Goal: Transaction & Acquisition: Purchase product/service

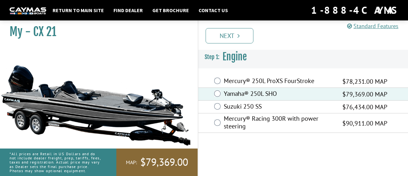
click at [235, 37] on link "Next" at bounding box center [230, 35] width 48 height 15
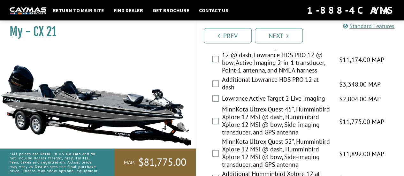
scroll to position [96, 0]
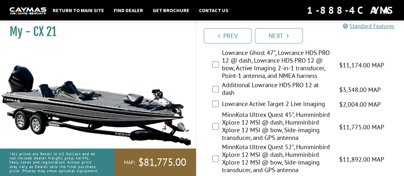
click at [219, 126] on div "MinnKota Ultrex Quest 45", Humminbird Xplore 12 MSI @ dash, Humminbird Xplore 1…" at bounding box center [300, 127] width 208 height 32
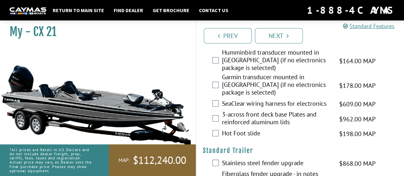
scroll to position [989, 0]
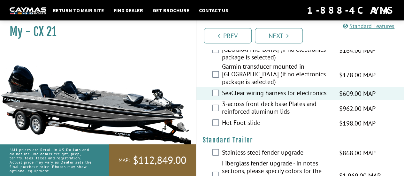
click at [220, 117] on div "Hot Foot slide $198.00 MAP $234.00 MSRP" at bounding box center [300, 123] width 208 height 13
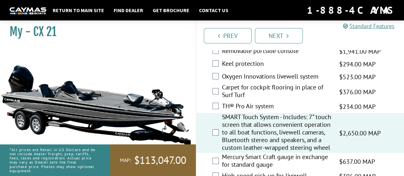
scroll to position [798, 0]
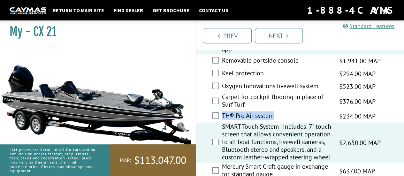
drag, startPoint x: 277, startPoint y: 113, endPoint x: 222, endPoint y: 116, distance: 54.6
click at [222, 116] on label "TH® Pro Air system" at bounding box center [276, 116] width 109 height 9
copy label "TH® Pro Air system"
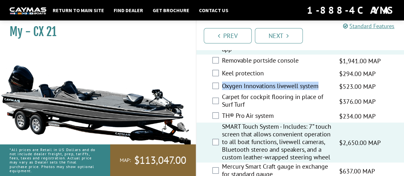
drag, startPoint x: 321, startPoint y: 85, endPoint x: 229, endPoint y: 85, distance: 91.9
click at [221, 87] on div "Oxygen Innovations livewell system $523.00 MAP $618.00 MSRP" at bounding box center [300, 86] width 208 height 13
copy label "Oxygen Innovations livewell system"
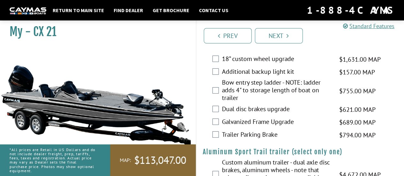
scroll to position [1145, 0]
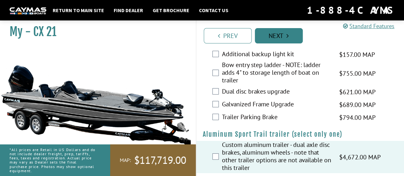
click at [265, 39] on link "Next" at bounding box center [279, 35] width 48 height 15
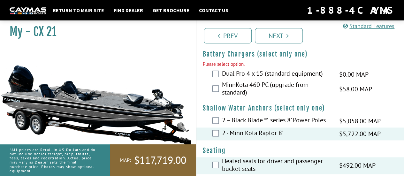
scroll to position [360, 0]
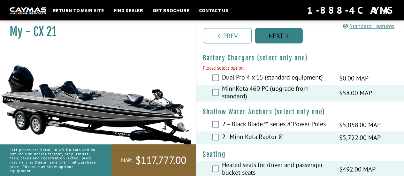
click at [283, 39] on link "Next" at bounding box center [279, 35] width 48 height 15
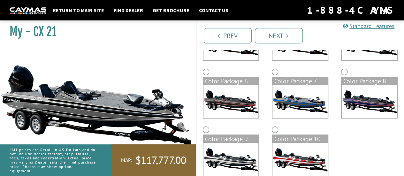
scroll to position [38, 0]
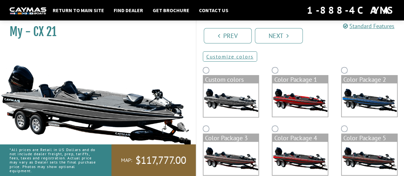
click at [235, 93] on img at bounding box center [230, 100] width 55 height 34
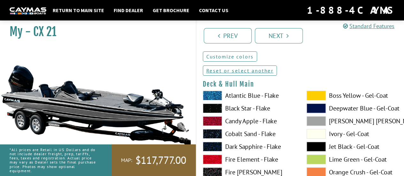
click at [221, 56] on link "Customize colors" at bounding box center [230, 56] width 54 height 10
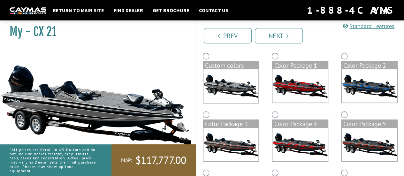
click at [230, 76] on img at bounding box center [230, 86] width 55 height 34
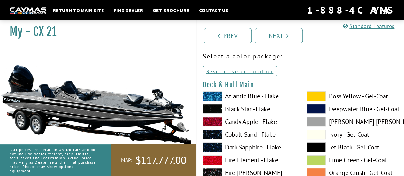
scroll to position [64, 0]
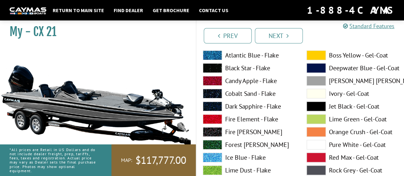
click at [243, 71] on label "Black Star - Flake" at bounding box center [248, 68] width 91 height 10
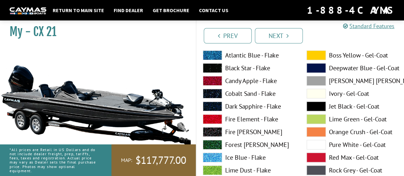
click at [342, 85] on label "[PERSON_NAME] [PERSON_NAME] - Gel-Coat" at bounding box center [351, 81] width 91 height 10
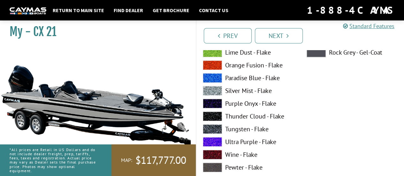
scroll to position [191, 0]
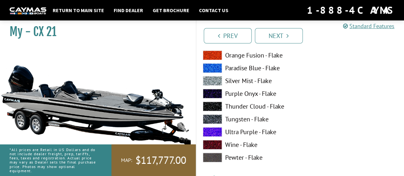
click at [241, 131] on label "Ultra Purple - Flake" at bounding box center [248, 132] width 91 height 10
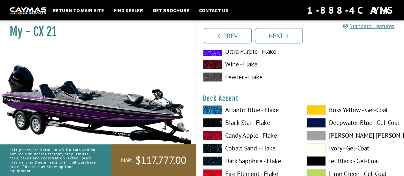
scroll to position [287, 0]
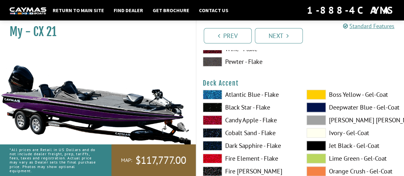
click at [251, 108] on label "Black Star - Flake" at bounding box center [248, 107] width 91 height 10
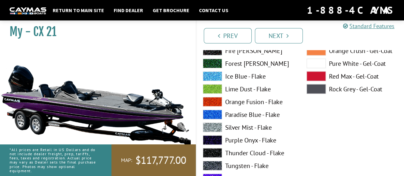
scroll to position [734, 0]
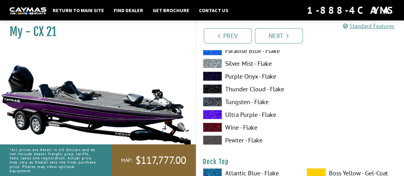
click at [253, 118] on label "Ultra Purple - Flake" at bounding box center [248, 115] width 91 height 10
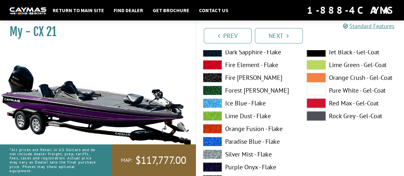
scroll to position [32, 0]
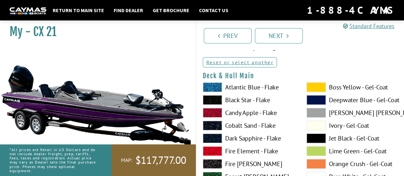
click at [255, 101] on label "Black Star - Flake" at bounding box center [248, 100] width 91 height 10
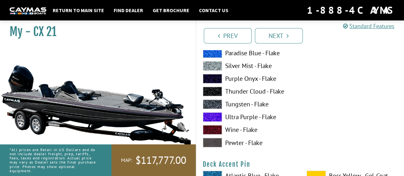
scroll to position [479, 0]
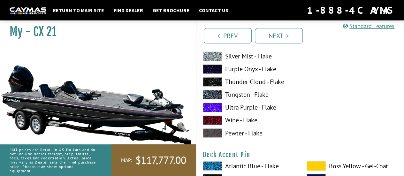
click at [254, 109] on label "Ultra Purple - Flake" at bounding box center [248, 107] width 91 height 10
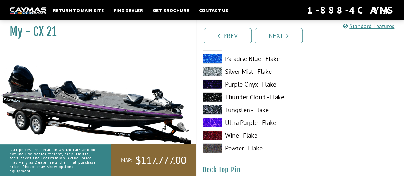
scroll to position [989, 0]
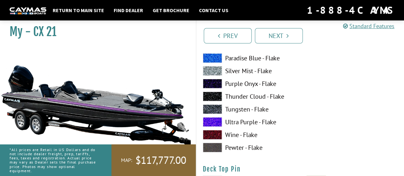
click at [251, 122] on label "Ultra Purple - Flake" at bounding box center [248, 122] width 91 height 10
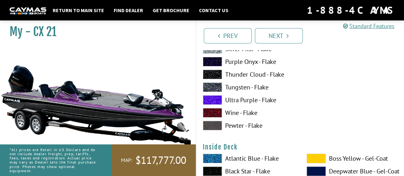
scroll to position [1276, 0]
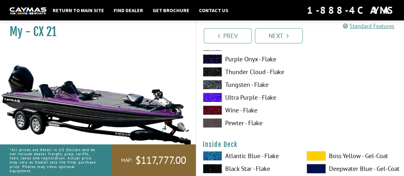
click at [245, 100] on label "Ultra Purple - Flake" at bounding box center [248, 98] width 91 height 10
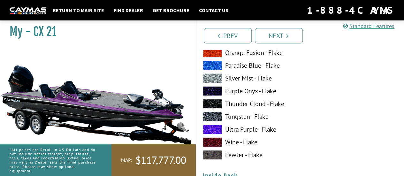
click at [243, 93] on label "Purple Onyx - Flake" at bounding box center [248, 91] width 91 height 10
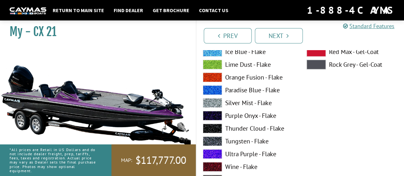
scroll to position [160, 0]
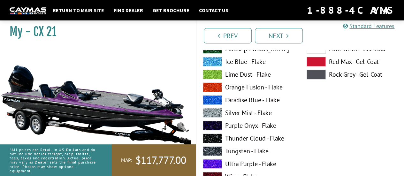
click at [236, 128] on label "Purple Onyx - Flake" at bounding box center [248, 126] width 91 height 10
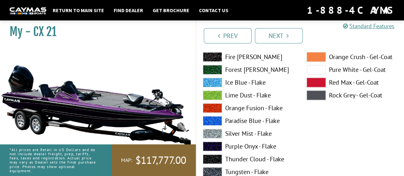
scroll to position [415, 0]
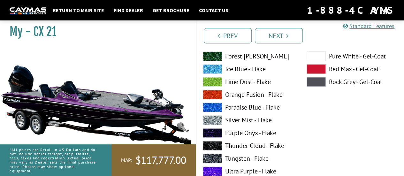
click at [239, 172] on label "Ultra Purple - Flake" at bounding box center [248, 171] width 91 height 10
click at [239, 171] on label "Ultra Purple - Flake" at bounding box center [248, 171] width 91 height 10
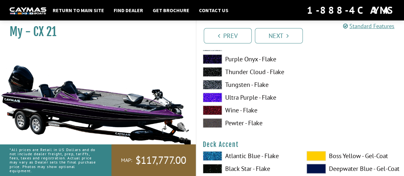
scroll to position [160, 0]
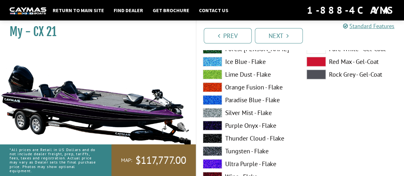
click at [243, 164] on label "Ultra Purple - Flake" at bounding box center [248, 164] width 91 height 10
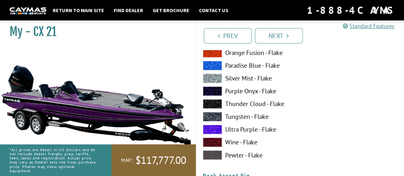
scroll to position [447, 0]
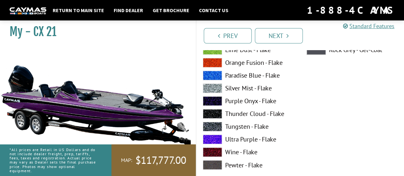
click at [222, 101] on label "Purple Onyx - Flake" at bounding box center [248, 101] width 91 height 10
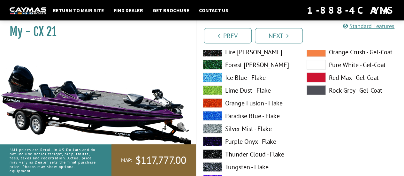
scroll to position [670, 0]
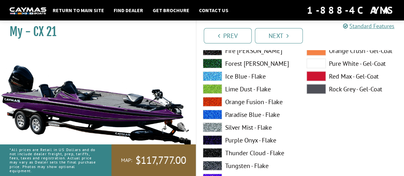
click at [253, 142] on label "Purple Onyx - Flake" at bounding box center [248, 140] width 91 height 10
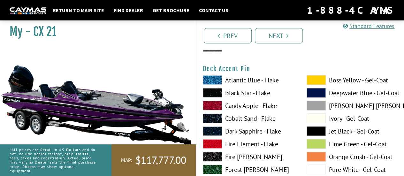
scroll to position [574, 0]
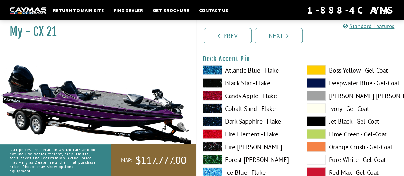
click at [350, 72] on label "Boss Yellow - Gel-Coat" at bounding box center [351, 70] width 91 height 10
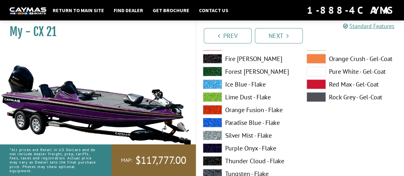
scroll to position [925, 0]
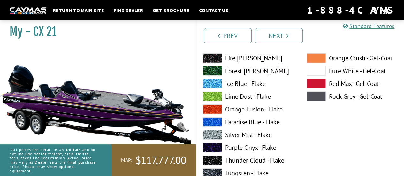
click at [253, 148] on label "Purple Onyx - Flake" at bounding box center [248, 148] width 91 height 10
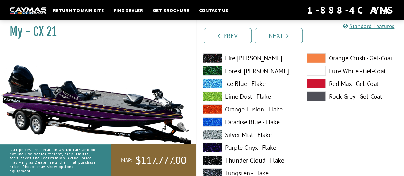
click at [253, 146] on label "Purple Onyx - Flake" at bounding box center [248, 148] width 91 height 10
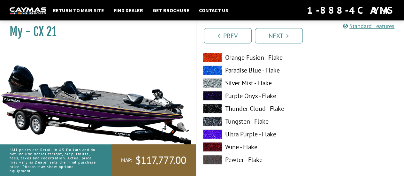
scroll to position [1244, 0]
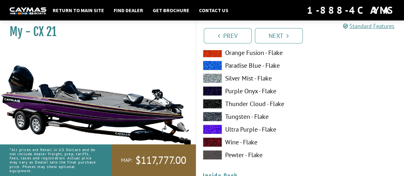
click at [249, 130] on label "Ultra Purple - Flake" at bounding box center [248, 129] width 91 height 10
click at [248, 130] on label "Ultra Purple - Flake" at bounding box center [248, 129] width 91 height 10
click at [248, 131] on label "Ultra Purple - Flake" at bounding box center [248, 129] width 91 height 10
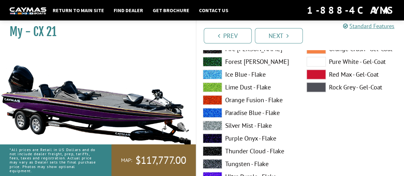
scroll to position [1468, 0]
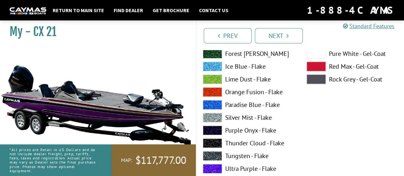
click at [238, 168] on label "Ultra Purple - Flake" at bounding box center [248, 169] width 91 height 10
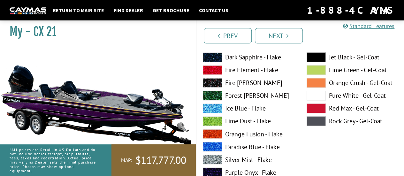
scroll to position [1723, 0]
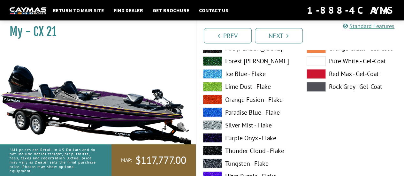
click at [250, 139] on label "Purple Onyx - Flake" at bounding box center [248, 138] width 91 height 10
click at [238, 173] on label "Ultra Purple - Flake" at bounding box center [248, 176] width 91 height 10
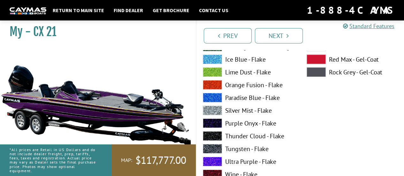
scroll to position [2010, 0]
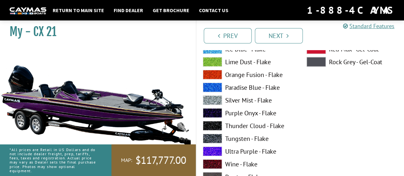
click at [236, 112] on label "Purple Onyx - Flake" at bounding box center [248, 113] width 91 height 10
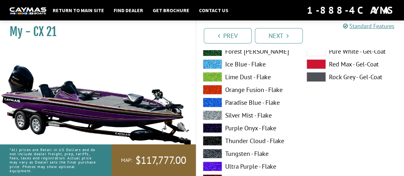
scroll to position [2266, 0]
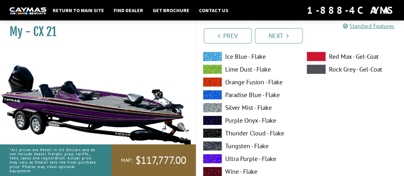
click at [240, 121] on label "Purple Onyx - Flake" at bounding box center [248, 121] width 91 height 10
click at [246, 122] on label "Purple Onyx - Flake" at bounding box center [248, 121] width 91 height 10
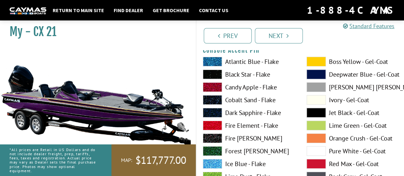
scroll to position [2138, 0]
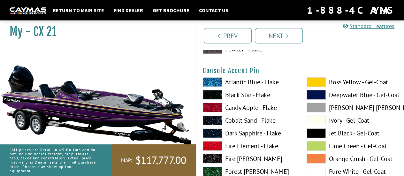
click at [346, 81] on label "Boss Yellow - Gel-Coat" at bounding box center [351, 82] width 91 height 10
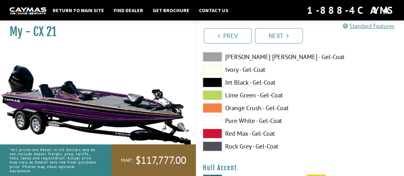
scroll to position [2425, 0]
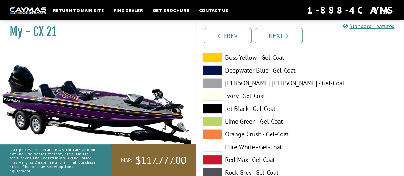
click at [239, 109] on label "Jet Black - Gel-Coat" at bounding box center [248, 109] width 91 height 10
click at [239, 94] on label "Ivory - Gel-Coat" at bounding box center [248, 96] width 91 height 10
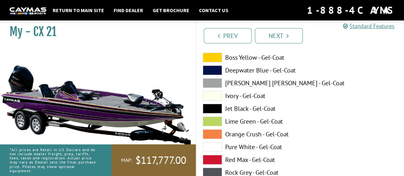
click at [244, 86] on label "[PERSON_NAME] [PERSON_NAME] - Gel-Coat" at bounding box center [248, 83] width 91 height 10
click at [243, 107] on label "Jet Black - Gel-Coat" at bounding box center [248, 109] width 91 height 10
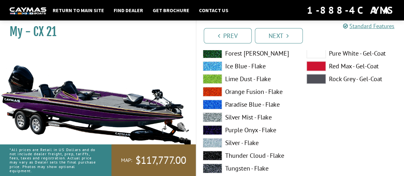
scroll to position [2680, 0]
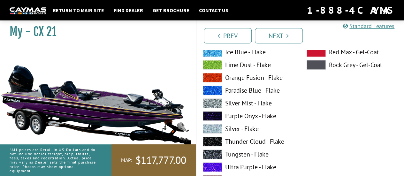
click at [237, 164] on label "Ultra Purple - Flake" at bounding box center [248, 167] width 91 height 10
click at [244, 117] on label "Purple Onyx - Flake" at bounding box center [248, 116] width 91 height 10
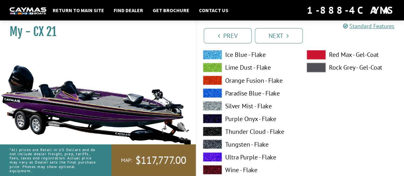
scroll to position [2967, 0]
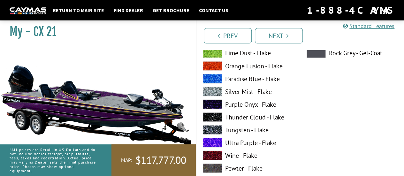
click at [238, 141] on label "Ultra Purple - Flake" at bounding box center [248, 143] width 91 height 10
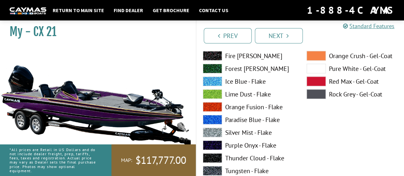
scroll to position [3191, 0]
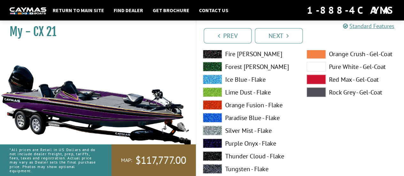
click at [245, 146] on label "Purple Onyx - Flake" at bounding box center [248, 143] width 91 height 10
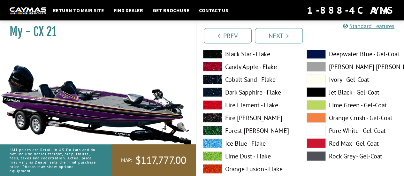
scroll to position [3095, 0]
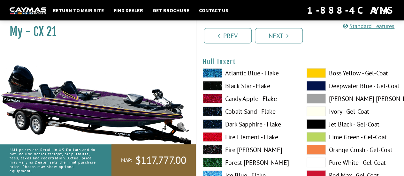
click at [318, 75] on span at bounding box center [315, 73] width 19 height 10
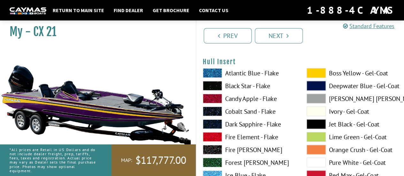
click at [318, 75] on span at bounding box center [315, 73] width 19 height 10
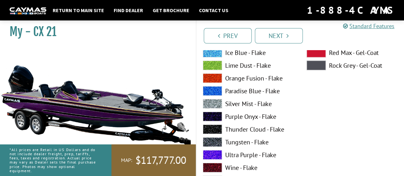
scroll to position [3255, 0]
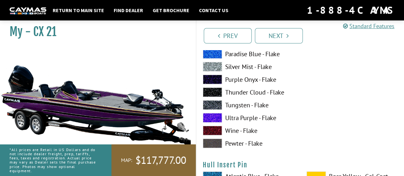
click at [244, 79] on label "Purple Onyx - Flake" at bounding box center [248, 80] width 91 height 10
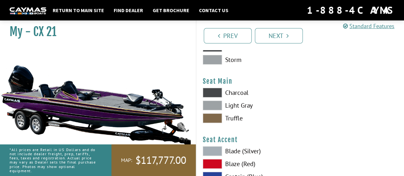
scroll to position [3669, 0]
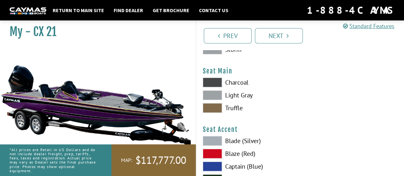
click at [234, 84] on label "Charcoal" at bounding box center [248, 83] width 91 height 10
click at [231, 95] on label "Light Gray" at bounding box center [248, 95] width 91 height 10
click at [237, 80] on label "Charcoal" at bounding box center [248, 83] width 91 height 10
click at [231, 107] on label "Truffle" at bounding box center [248, 108] width 91 height 10
click at [231, 81] on label "Charcoal" at bounding box center [248, 83] width 91 height 10
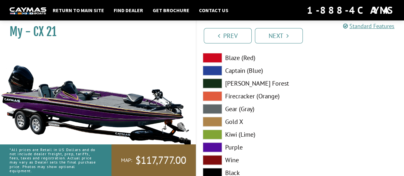
scroll to position [3829, 0]
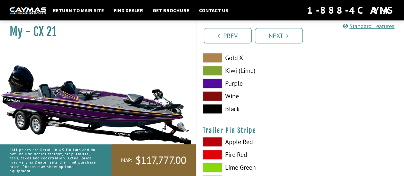
click at [228, 83] on label "Purple" at bounding box center [248, 83] width 91 height 10
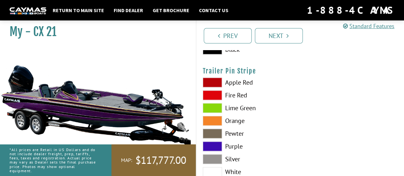
scroll to position [3893, 0]
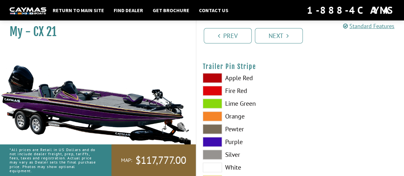
click at [225, 139] on label "Purple" at bounding box center [248, 142] width 91 height 10
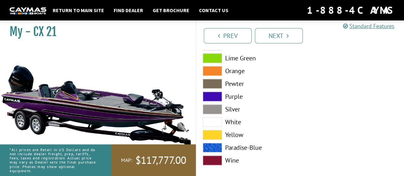
scroll to position [3944, 0]
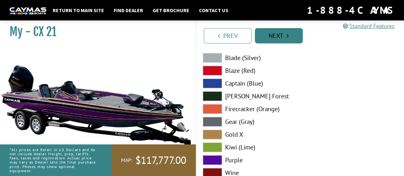
click at [285, 35] on link "Next" at bounding box center [279, 35] width 48 height 15
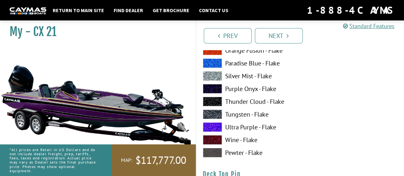
scroll to position [997, 0]
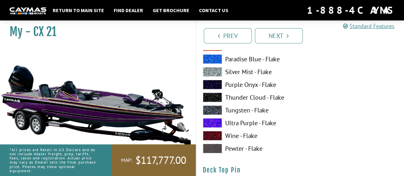
click at [239, 86] on label "Purple Onyx - Flake" at bounding box center [248, 85] width 91 height 10
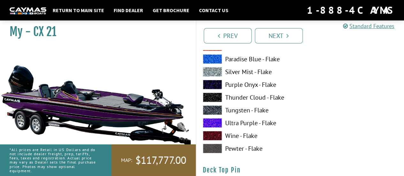
click at [239, 86] on label "Purple Onyx - Flake" at bounding box center [248, 85] width 91 height 10
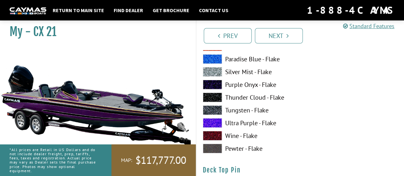
click at [239, 86] on label "Purple Onyx - Flake" at bounding box center [248, 85] width 91 height 10
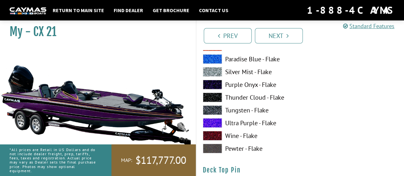
click at [229, 122] on label "Ultra Purple - Flake" at bounding box center [248, 123] width 91 height 10
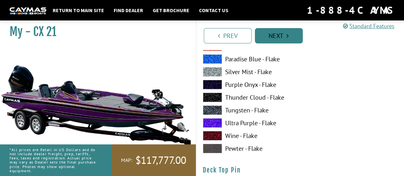
click at [287, 31] on link "Next" at bounding box center [279, 35] width 48 height 15
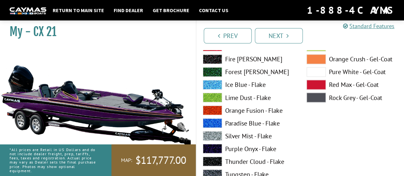
scroll to position [2963, 0]
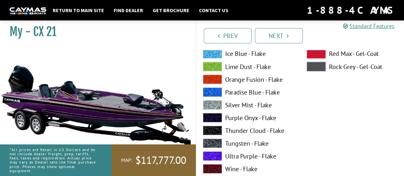
click at [249, 117] on label "Purple Onyx - Flake" at bounding box center [248, 118] width 91 height 10
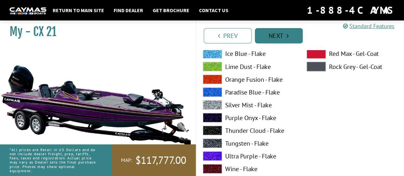
click at [282, 36] on link "Next" at bounding box center [279, 35] width 48 height 15
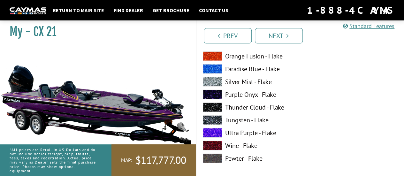
scroll to position [3258, 0]
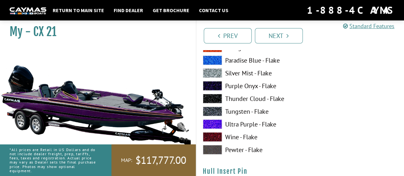
click at [253, 84] on label "Purple Onyx - Flake" at bounding box center [248, 86] width 91 height 10
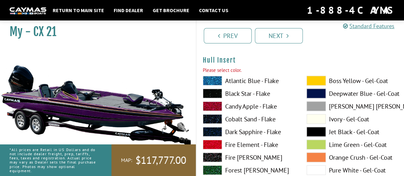
scroll to position [3066, 0]
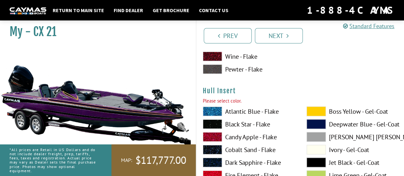
click at [334, 109] on label "Boss Yellow - Gel-Coat" at bounding box center [351, 112] width 91 height 10
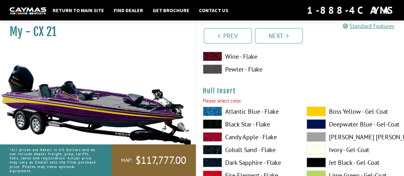
click at [334, 109] on label "Boss Yellow - Gel-Coat" at bounding box center [351, 112] width 91 height 10
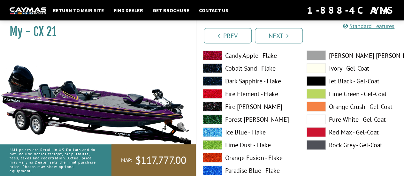
scroll to position [3226, 0]
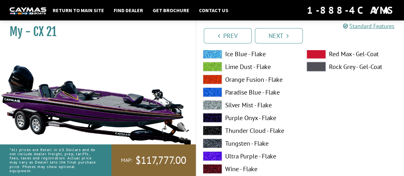
click at [256, 116] on label "Purple Onyx - Flake" at bounding box center [248, 118] width 91 height 10
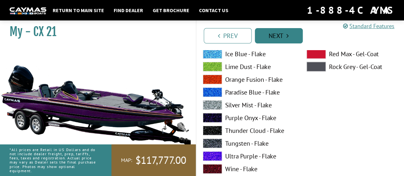
click at [270, 38] on link "Next" at bounding box center [279, 35] width 48 height 15
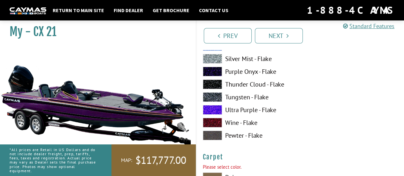
scroll to position [3552, 0]
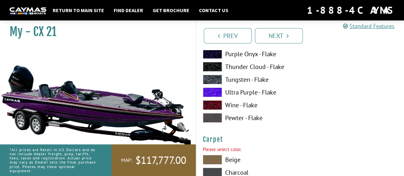
click at [243, 88] on label "Ultra Purple - Flake" at bounding box center [248, 92] width 91 height 10
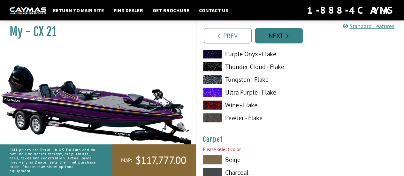
click at [271, 35] on link "Next" at bounding box center [279, 35] width 48 height 15
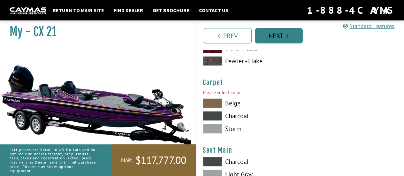
scroll to position [3623, 0]
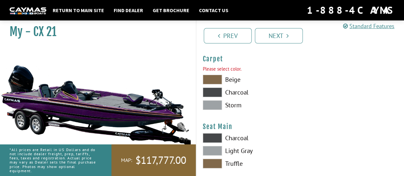
click at [214, 103] on span at bounding box center [212, 105] width 19 height 10
click at [213, 92] on span at bounding box center [212, 92] width 19 height 10
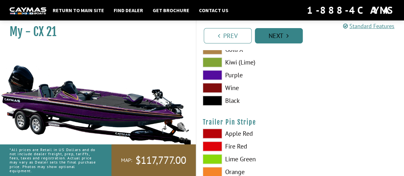
click at [275, 33] on link "Next" at bounding box center [279, 35] width 48 height 15
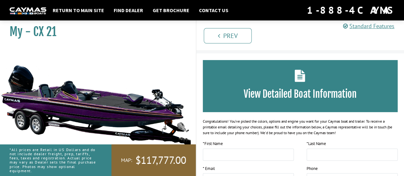
scroll to position [0, 0]
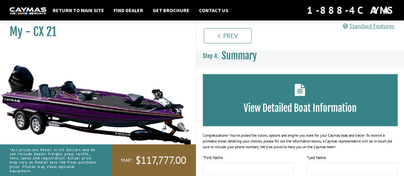
click at [274, 107] on h3 "View Detailed Boat Information" at bounding box center [300, 108] width 176 height 12
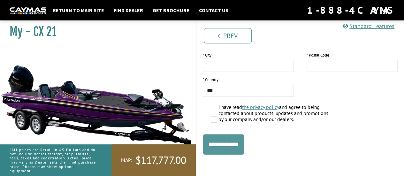
click at [238, 141] on input "**********" at bounding box center [223, 144] width 41 height 20
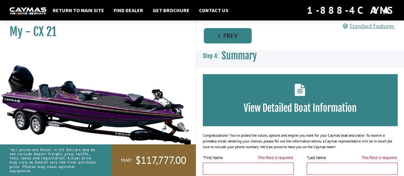
click at [229, 28] on li "Prev" at bounding box center [228, 35] width 48 height 16
click at [235, 39] on link "Prev" at bounding box center [228, 35] width 48 height 15
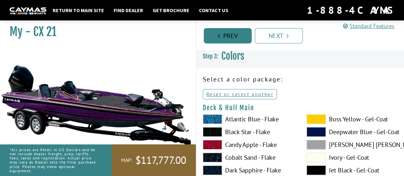
click at [230, 32] on link "Prev" at bounding box center [228, 35] width 48 height 15
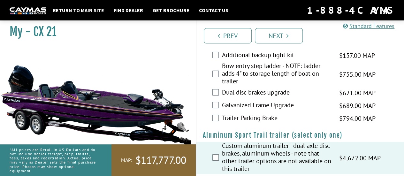
scroll to position [1145, 0]
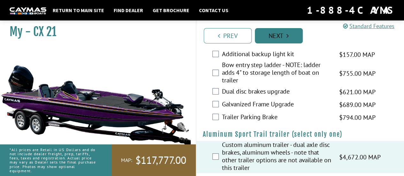
click at [283, 33] on link "Next" at bounding box center [279, 35] width 48 height 15
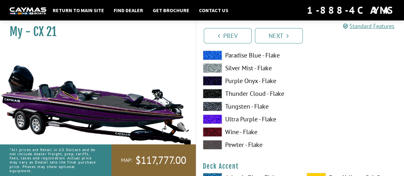
scroll to position [0, 0]
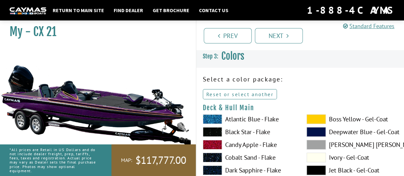
click at [246, 94] on link "Reset or select another" at bounding box center [240, 94] width 74 height 10
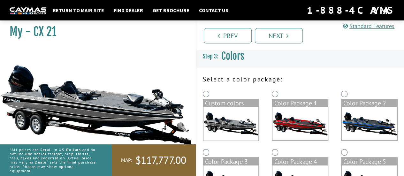
click at [238, 123] on img at bounding box center [230, 124] width 55 height 34
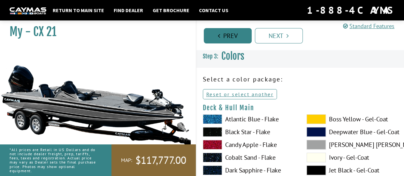
click at [233, 40] on link "Prev" at bounding box center [228, 35] width 48 height 15
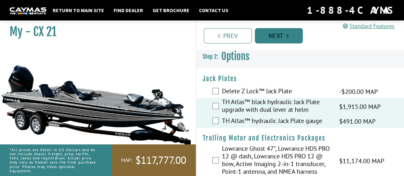
click at [278, 43] on link "Next" at bounding box center [279, 35] width 48 height 15
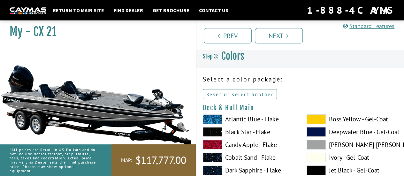
click at [238, 94] on link "Reset or select another" at bounding box center [240, 94] width 74 height 10
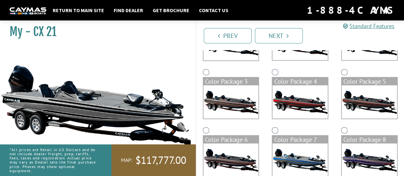
scroll to position [96, 0]
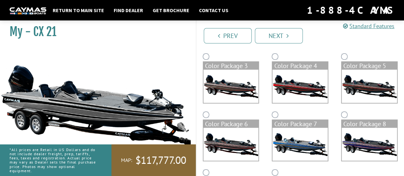
click at [375, 141] on img at bounding box center [368, 144] width 55 height 33
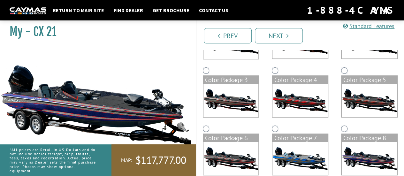
scroll to position [110, 0]
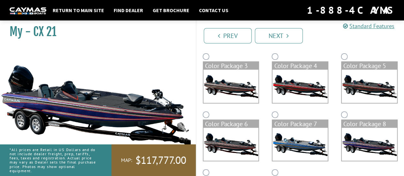
drag, startPoint x: 304, startPoint y: 143, endPoint x: 297, endPoint y: 144, distance: 7.0
click at [304, 143] on img at bounding box center [299, 144] width 55 height 33
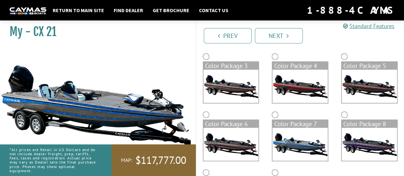
click at [233, 148] on img at bounding box center [230, 144] width 55 height 33
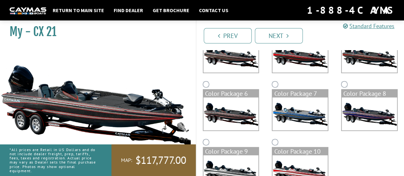
scroll to position [165, 0]
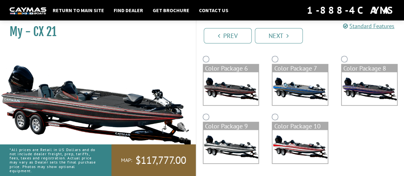
click at [237, 145] on img at bounding box center [230, 146] width 55 height 33
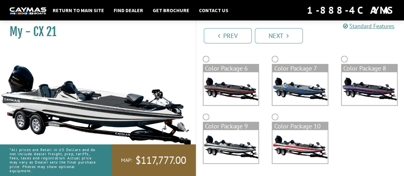
click at [304, 148] on img at bounding box center [299, 146] width 55 height 33
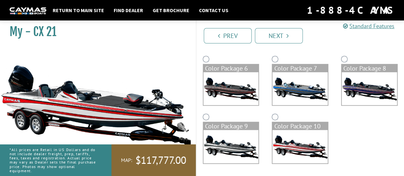
click at [373, 88] on img at bounding box center [368, 88] width 55 height 33
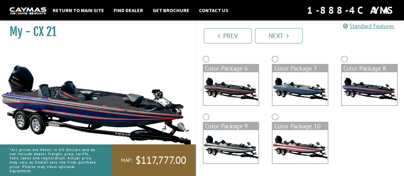
scroll to position [133, 0]
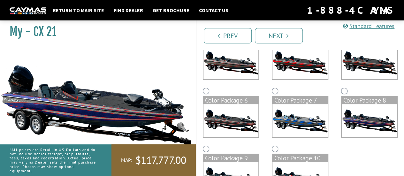
click at [376, 71] on img at bounding box center [368, 62] width 55 height 33
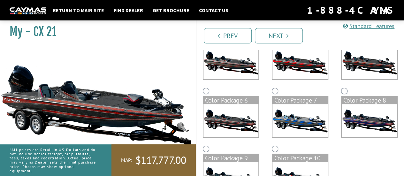
click at [308, 72] on img at bounding box center [299, 62] width 55 height 33
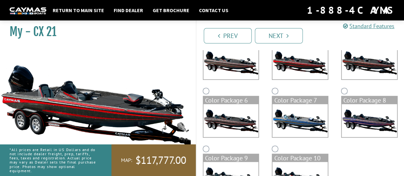
click at [226, 75] on img at bounding box center [230, 62] width 55 height 33
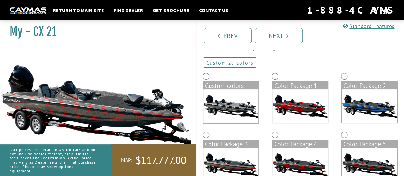
scroll to position [0, 0]
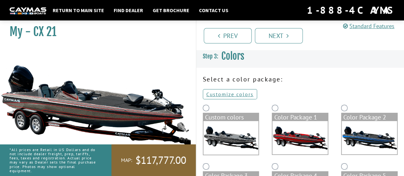
click at [221, 26] on div "Prev Next" at bounding box center [300, 33] width 208 height 34
click at [223, 37] on link "Prev" at bounding box center [228, 35] width 48 height 15
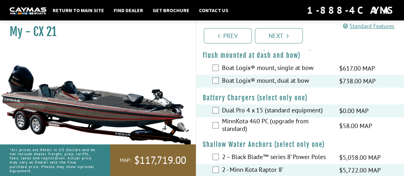
scroll to position [351, 0]
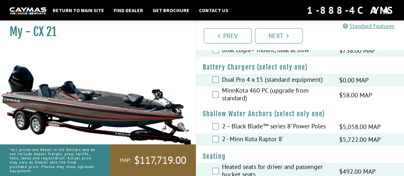
click at [215, 143] on div "2 - Minn Kota Raptor 8' $5,722.00 MAP $6,755.00 MSRP" at bounding box center [300, 139] width 208 height 13
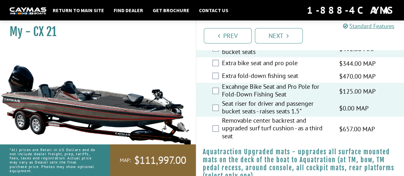
scroll to position [479, 0]
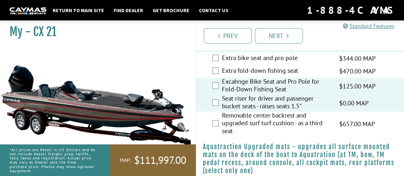
click at [262, 104] on label "Seat riser for driver and passenger bucket seats - raises seats 1.5"" at bounding box center [276, 102] width 109 height 17
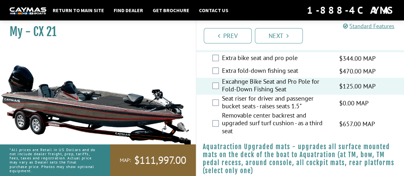
click at [263, 103] on label "Seat riser for driver and passenger bucket seats - raises seats 1.5"" at bounding box center [276, 102] width 109 height 17
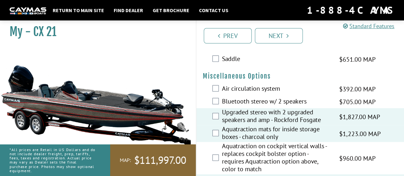
scroll to position [638, 0]
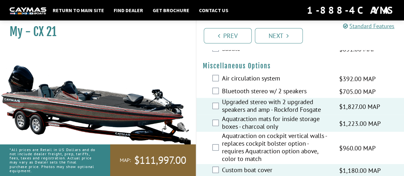
click at [220, 123] on div "Aquatraction mats for inside storage boxes - charcoal only $1,223.00 MAP $1,444…" at bounding box center [300, 123] width 208 height 17
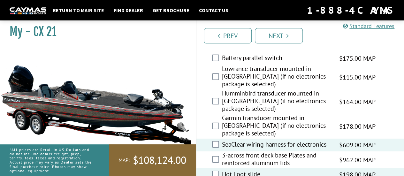
scroll to position [957, 0]
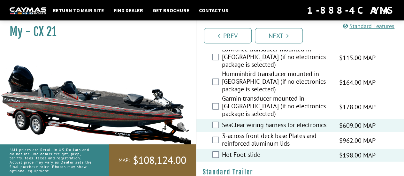
click at [219, 119] on div "SeaClear wiring harness for electronics $609.00 MAP $719.00 MSRP" at bounding box center [300, 125] width 208 height 13
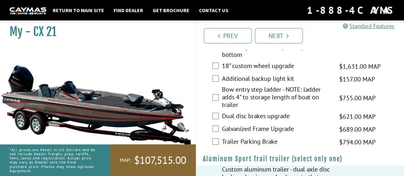
scroll to position [1145, 0]
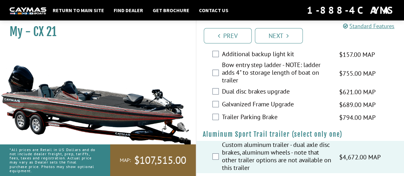
click at [218, 149] on div "Custom aluminum trailer - dual axle disc brakes, aluminum wheels - note that ot…" at bounding box center [300, 157] width 208 height 32
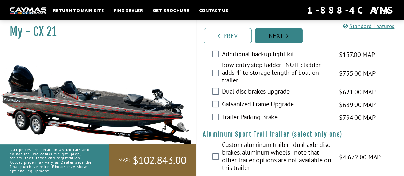
click at [278, 36] on link "Next" at bounding box center [279, 35] width 48 height 15
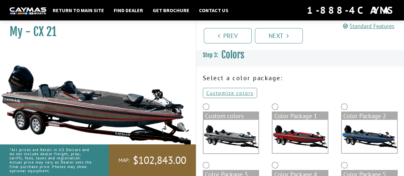
scroll to position [0, 0]
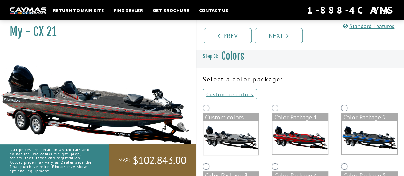
click at [242, 136] on img at bounding box center [230, 138] width 55 height 34
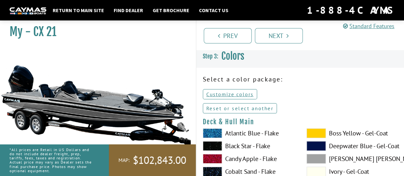
click at [235, 111] on link "Reset or select another" at bounding box center [240, 108] width 74 height 10
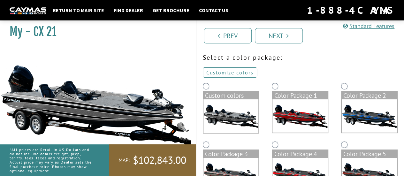
scroll to position [32, 0]
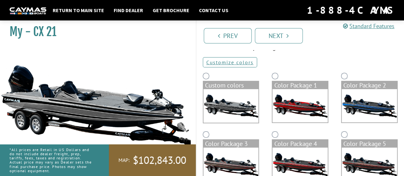
click at [365, 105] on img at bounding box center [368, 105] width 55 height 33
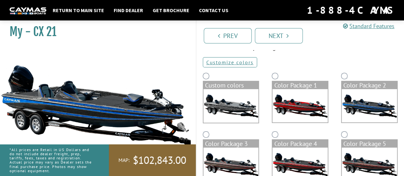
click at [301, 156] on img at bounding box center [299, 163] width 55 height 33
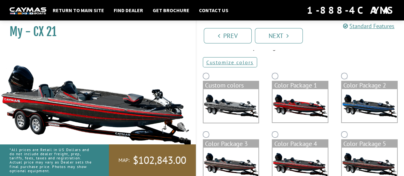
click at [358, 163] on img at bounding box center [368, 163] width 55 height 33
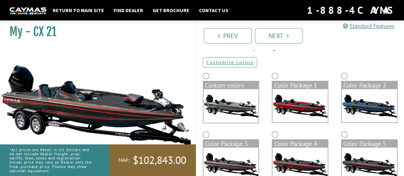
click at [369, 109] on img at bounding box center [368, 105] width 55 height 33
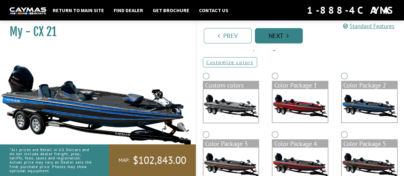
click at [276, 37] on link "Next" at bounding box center [279, 35] width 48 height 15
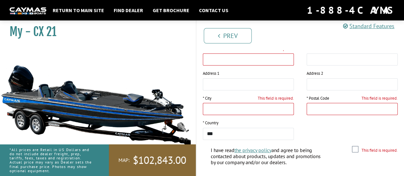
scroll to position [177, 0]
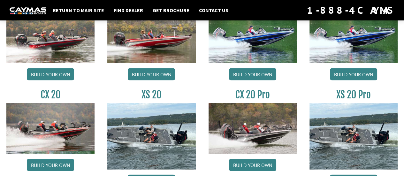
scroll to position [574, 0]
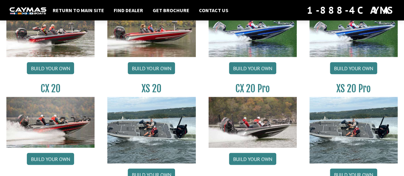
click at [247, 73] on div "CX 19 Build your own" at bounding box center [252, 35] width 101 height 86
click at [250, 90] on h3 "CX 20 Pro" at bounding box center [252, 88] width 88 height 12
click at [252, 67] on link "Build your own" at bounding box center [252, 68] width 47 height 12
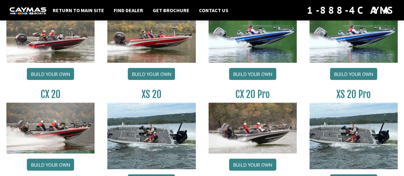
scroll to position [603, 0]
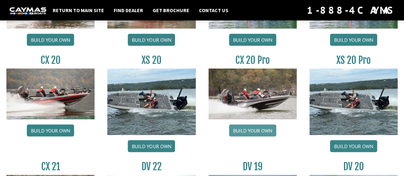
click at [252, 132] on link "Build your own" at bounding box center [252, 130] width 47 height 12
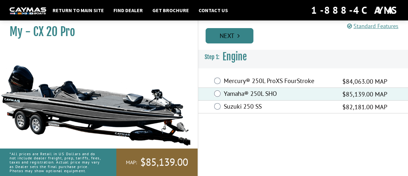
click at [227, 38] on link "Next" at bounding box center [230, 35] width 48 height 15
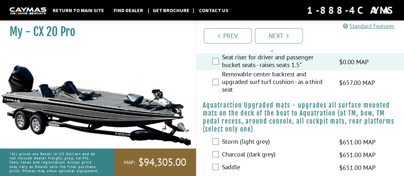
scroll to position [702, 0]
